Goal: Find contact information: Find contact information

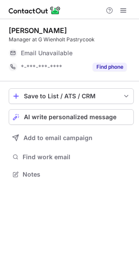
scroll to position [168, 139]
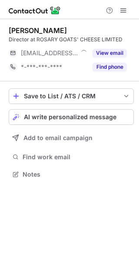
scroll to position [168, 139]
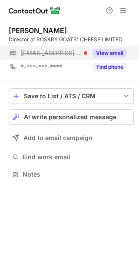
click at [110, 51] on button "View email" at bounding box center [110, 53] width 34 height 9
